Goal: Transaction & Acquisition: Purchase product/service

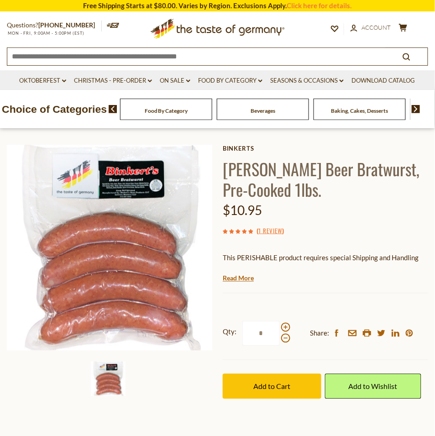
scroll to position [45, 0]
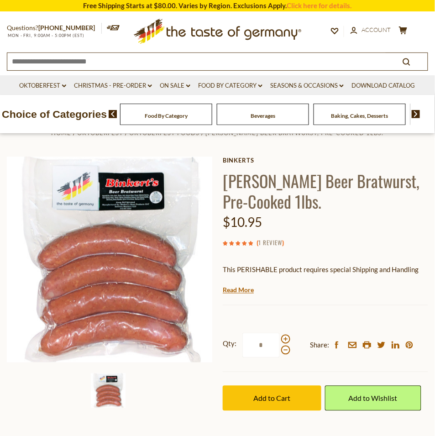
click at [276, 248] on link "1 Review" at bounding box center [271, 243] width 24 height 10
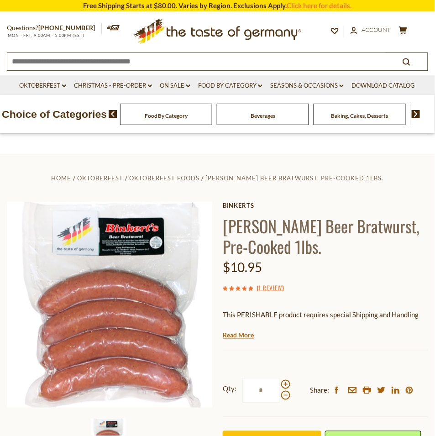
click at [175, 119] on span "Food By Category" at bounding box center [166, 115] width 43 height 7
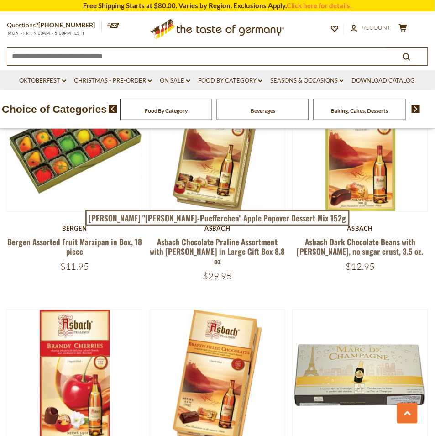
scroll to position [1917, 0]
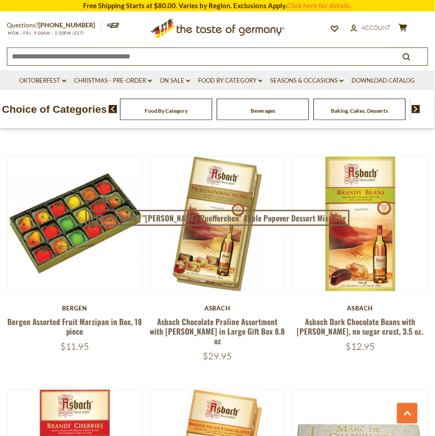
click at [159, 114] on span "Food By Category" at bounding box center [166, 110] width 43 height 7
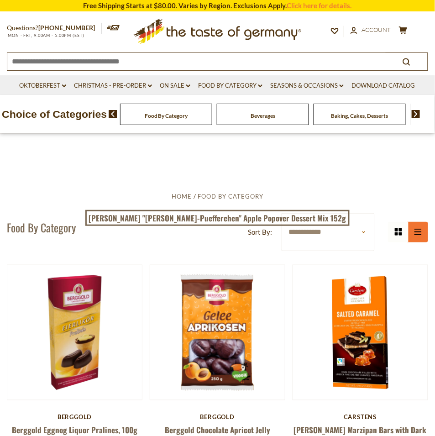
click at [415, 242] on button "list icon" at bounding box center [418, 232] width 21 height 21
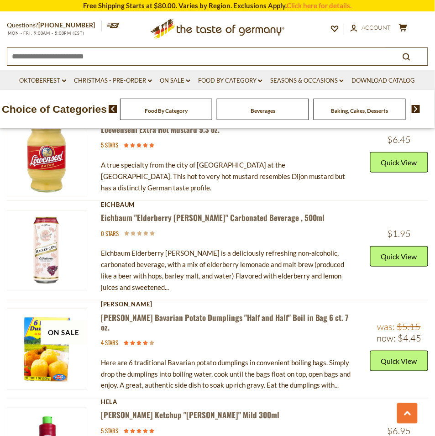
scroll to position [1369, 0]
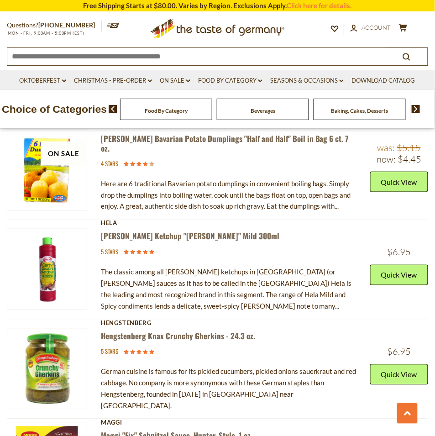
click at [416, 113] on img at bounding box center [416, 109] width 9 height 8
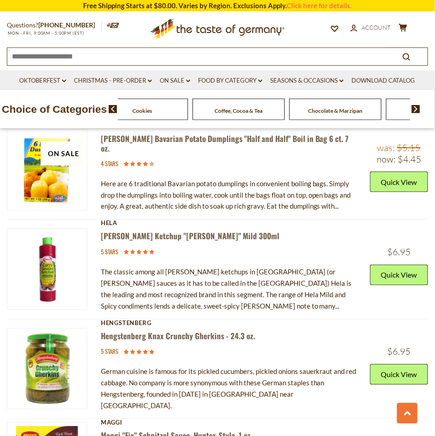
click at [416, 113] on img at bounding box center [416, 109] width 9 height 8
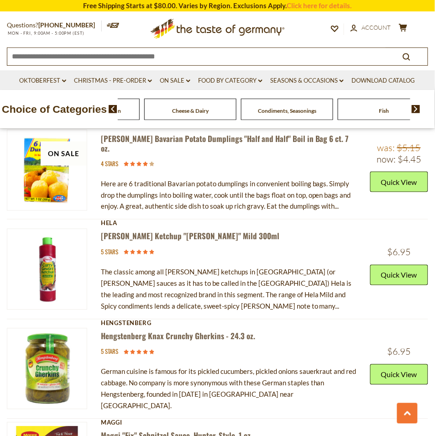
click at [416, 113] on img at bounding box center [416, 109] width 9 height 8
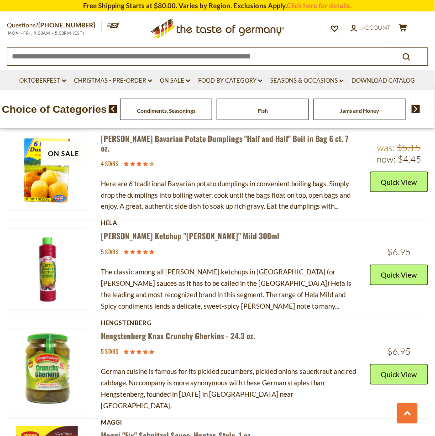
click at [414, 113] on img at bounding box center [416, 109] width 9 height 8
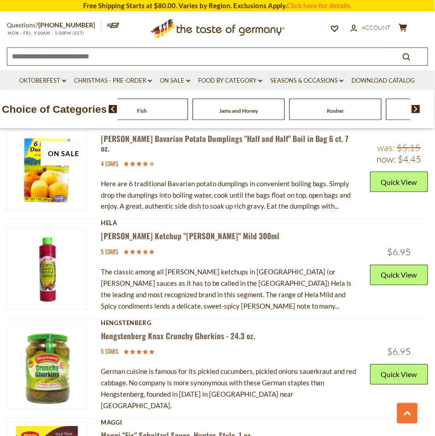
click at [416, 113] on img at bounding box center [416, 109] width 9 height 8
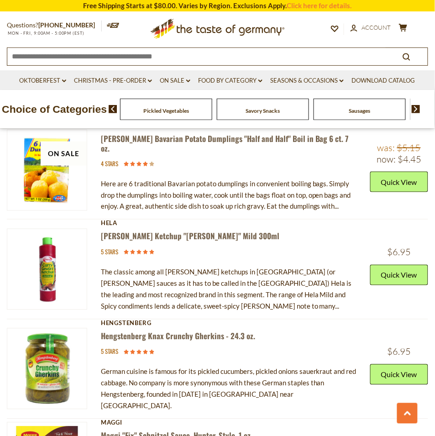
click at [416, 113] on img at bounding box center [416, 109] width 9 height 8
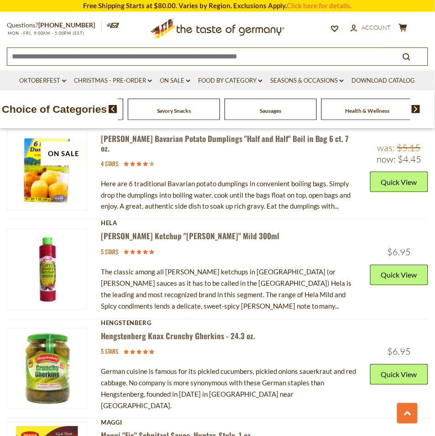
drag, startPoint x: 255, startPoint y: 129, endPoint x: 240, endPoint y: 133, distance: 15.6
click at [272, 114] on span "Sausages" at bounding box center [270, 110] width 21 height 7
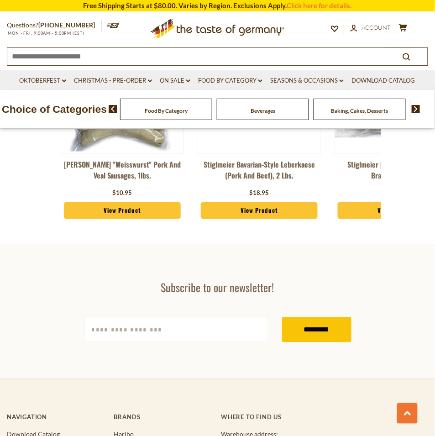
scroll to position [3286, 0]
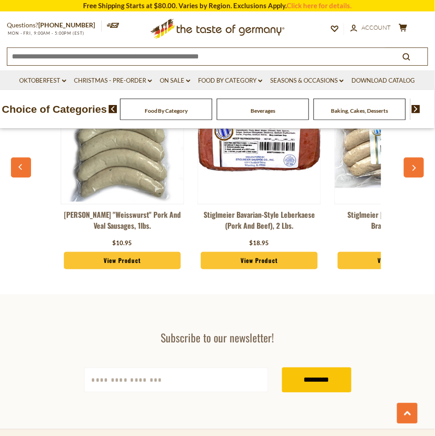
scroll to position [3270, 0]
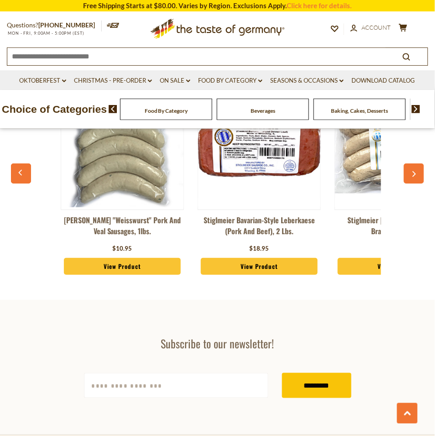
scroll to position [1216, 0]
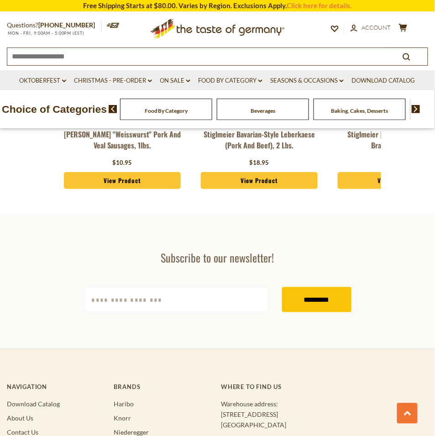
click at [289, 156] on link "Stiglmeier Bavarian-style Leberkaese (pork and beef), 2 lbs." at bounding box center [259, 142] width 123 height 27
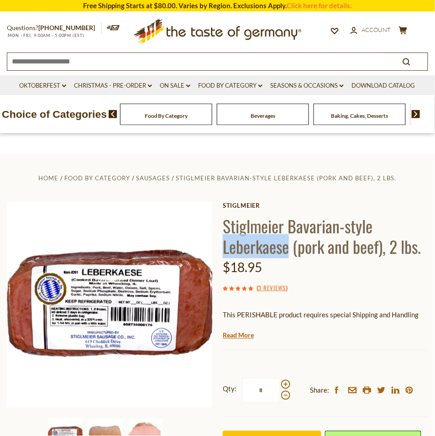
drag, startPoint x: 266, startPoint y: 310, endPoint x: 371, endPoint y: 305, distance: 104.6
click at [371, 256] on h1 "Stiglmeier Bavarian-style Leberkaese (pork and beef), 2 lbs." at bounding box center [325, 235] width 205 height 41
drag, startPoint x: 371, startPoint y: 305, endPoint x: 299, endPoint y: 306, distance: 71.6
